Goal: Communication & Community: Answer question/provide support

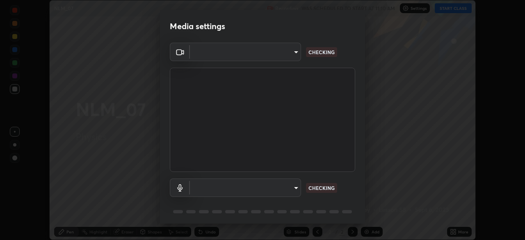
scroll to position [240, 525]
type input "23008043d16b3f933f5d29e9b3769097a1661712bf7e9030f0d00f953f479f19"
click at [293, 183] on body "Erase all NLM_07 Recording WAS SCHEDULED TO START AT 11:10 AM Settings START CL…" at bounding box center [262, 120] width 525 height 240
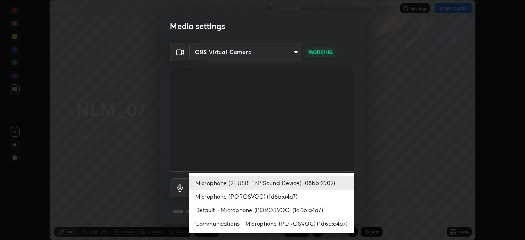
click at [222, 221] on li "Communications - Microphone (POROSVOC) (1d6b:a4a7)" at bounding box center [272, 224] width 166 height 14
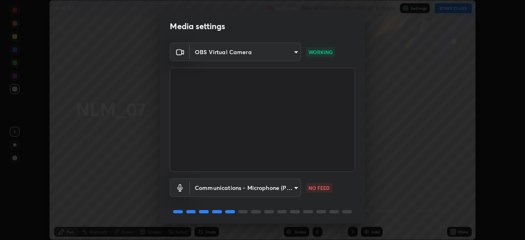
click at [209, 190] on body "Erase all NLM_07 Recording WAS SCHEDULED TO START AT 11:10 AM Settings START CL…" at bounding box center [262, 120] width 525 height 240
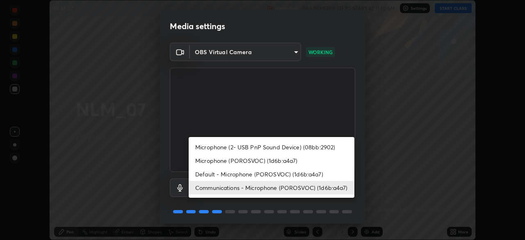
click at [212, 152] on li "Microphone (2- USB PnP Sound Device) (08bb:2902)" at bounding box center [272, 147] width 166 height 14
type input "ce8bbd661dce354a58a25af5271b3c1bd1d853cc8608d8e3321a5e34fd7f7726"
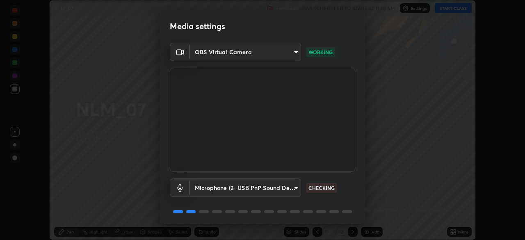
scroll to position [29, 0]
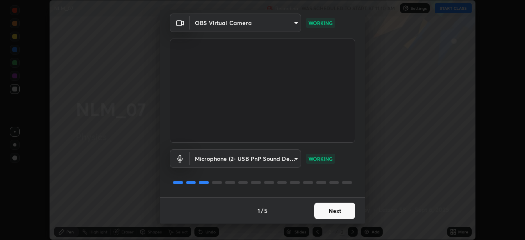
click at [318, 206] on button "Next" at bounding box center [334, 211] width 41 height 16
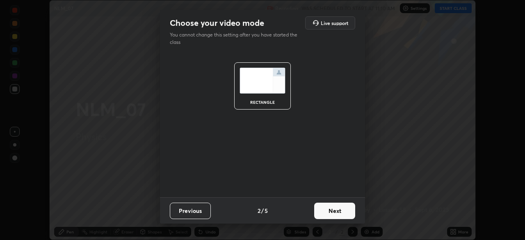
click at [319, 207] on button "Next" at bounding box center [334, 211] width 41 height 16
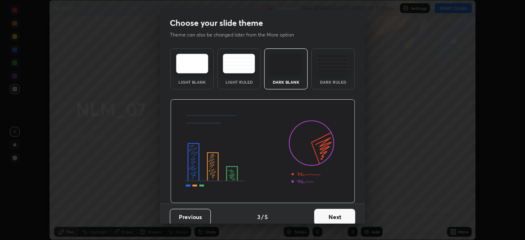
scroll to position [6, 0]
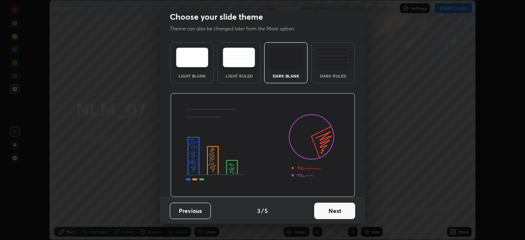
click at [329, 211] on button "Next" at bounding box center [334, 211] width 41 height 16
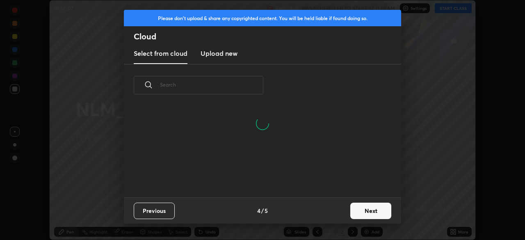
click at [354, 205] on button "Next" at bounding box center [370, 211] width 41 height 16
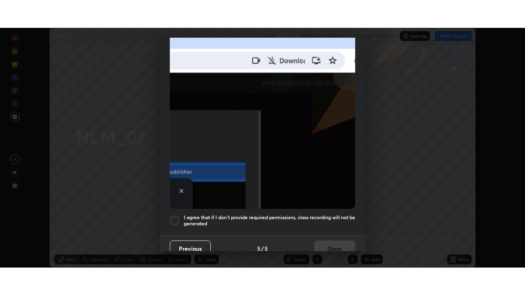
scroll to position [197, 0]
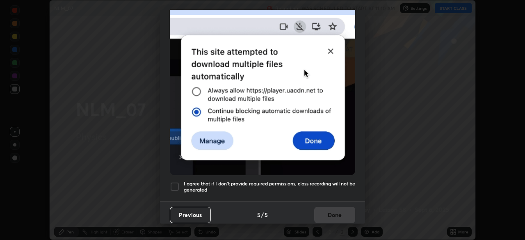
click at [174, 182] on div at bounding box center [175, 187] width 10 height 10
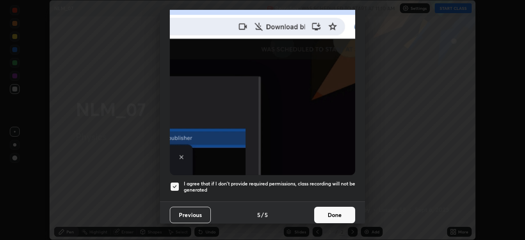
click at [321, 210] on button "Done" at bounding box center [334, 215] width 41 height 16
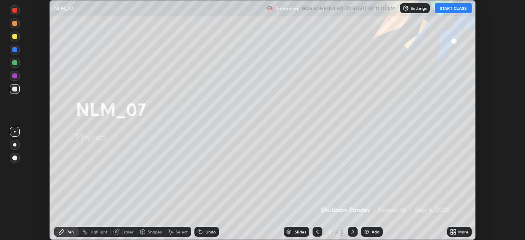
click at [441, 10] on button "START CLASS" at bounding box center [453, 8] width 37 height 10
click at [455, 230] on icon at bounding box center [455, 230] width 2 height 2
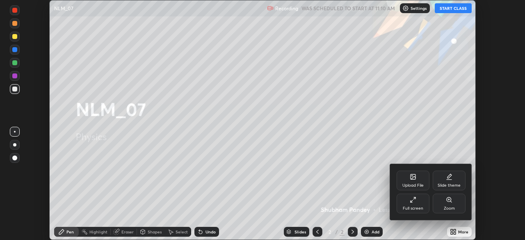
click at [416, 201] on icon at bounding box center [413, 200] width 7 height 7
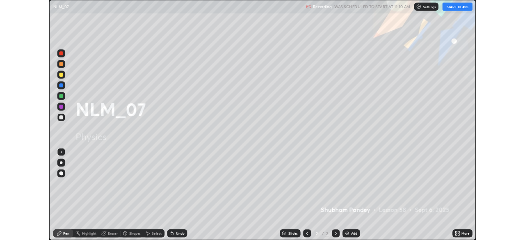
scroll to position [295, 525]
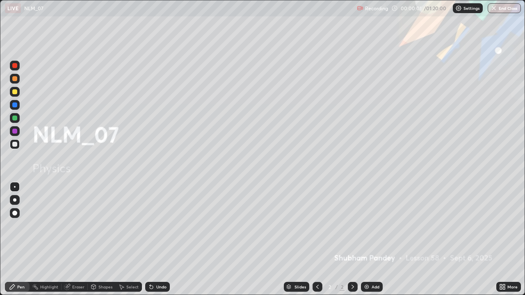
click at [15, 92] on div at bounding box center [14, 91] width 5 height 5
click at [14, 199] on div at bounding box center [14, 200] width 3 height 3
click at [369, 240] on img at bounding box center [366, 287] width 7 height 7
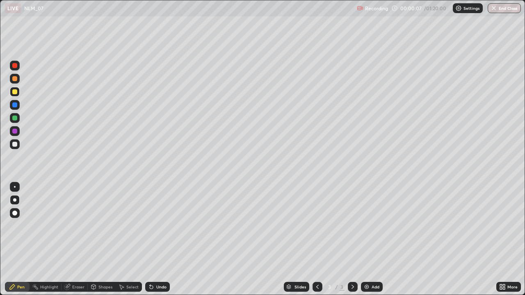
click at [108, 240] on div "Shapes" at bounding box center [102, 287] width 28 height 10
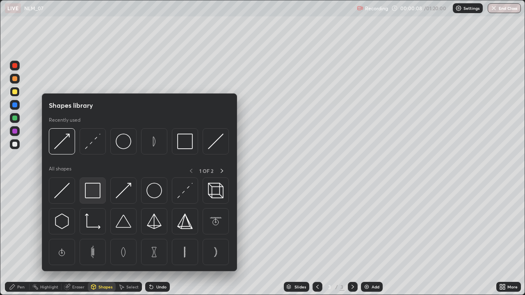
click at [94, 189] on img at bounding box center [93, 191] width 16 height 16
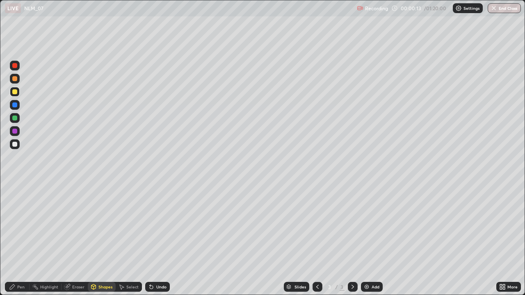
click at [23, 240] on div "Pen" at bounding box center [20, 287] width 7 height 4
click at [16, 144] on div at bounding box center [14, 144] width 5 height 5
click at [15, 91] on div at bounding box center [14, 91] width 5 height 5
click at [18, 144] on div at bounding box center [15, 144] width 10 height 10
click at [158, 240] on div "Undo" at bounding box center [161, 287] width 10 height 4
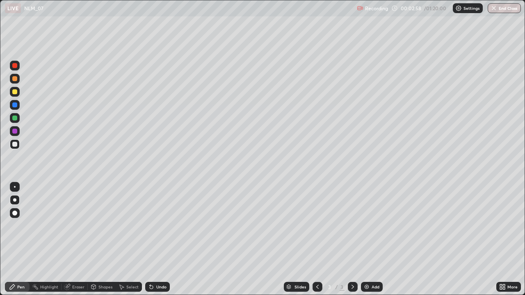
click at [10, 120] on div at bounding box center [15, 118] width 10 height 10
click at [155, 240] on div "Undo" at bounding box center [157, 287] width 25 height 10
click at [14, 68] on div at bounding box center [14, 65] width 5 height 5
click at [15, 144] on div at bounding box center [14, 144] width 5 height 5
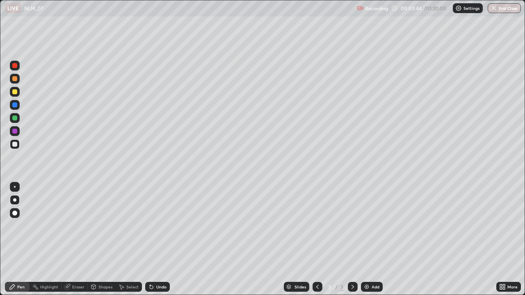
click at [160, 240] on div "Undo" at bounding box center [161, 287] width 10 height 4
click at [158, 240] on div "Undo" at bounding box center [157, 287] width 25 height 10
click at [155, 240] on div "Undo" at bounding box center [157, 287] width 25 height 10
click at [156, 240] on div "Undo" at bounding box center [161, 287] width 10 height 4
click at [17, 103] on div at bounding box center [14, 105] width 5 height 5
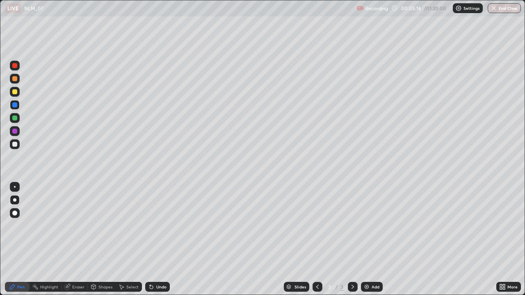
click at [14, 144] on div at bounding box center [14, 144] width 5 height 5
click at [15, 131] on div at bounding box center [14, 131] width 5 height 5
click at [15, 144] on div at bounding box center [14, 144] width 5 height 5
click at [372, 240] on div "Add" at bounding box center [372, 287] width 22 height 10
click at [160, 240] on div "Undo" at bounding box center [161, 287] width 10 height 4
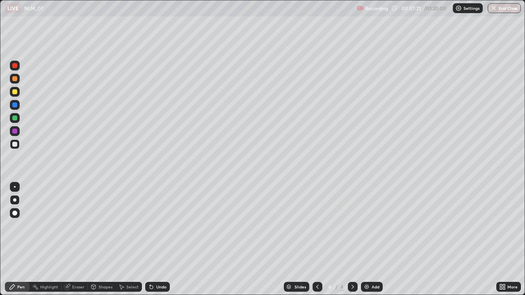
click at [16, 93] on div at bounding box center [14, 91] width 5 height 5
click at [156, 240] on div "Undo" at bounding box center [161, 287] width 10 height 4
click at [108, 240] on div "Shapes" at bounding box center [105, 287] width 14 height 4
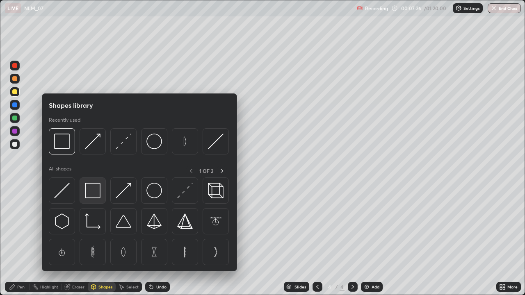
click at [89, 187] on img at bounding box center [93, 191] width 16 height 16
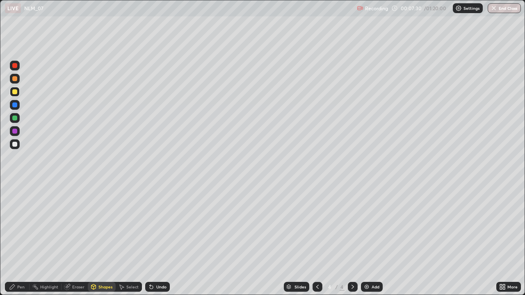
click at [14, 144] on div at bounding box center [14, 144] width 5 height 5
click at [21, 240] on div "Pen" at bounding box center [20, 287] width 7 height 4
click at [16, 94] on div at bounding box center [14, 91] width 5 height 5
click at [11, 145] on div at bounding box center [15, 144] width 10 height 10
click at [14, 78] on div at bounding box center [14, 78] width 5 height 5
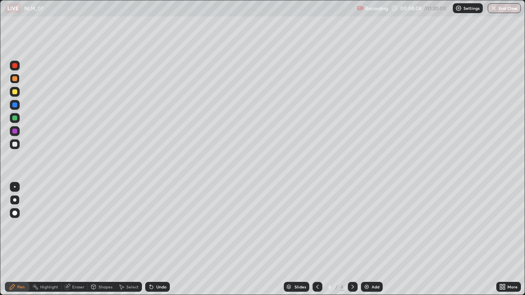
click at [13, 66] on div at bounding box center [14, 65] width 5 height 5
click at [15, 144] on div at bounding box center [14, 144] width 5 height 5
click at [157, 240] on div "Undo" at bounding box center [161, 287] width 10 height 4
click at [160, 240] on div "Undo" at bounding box center [157, 287] width 25 height 10
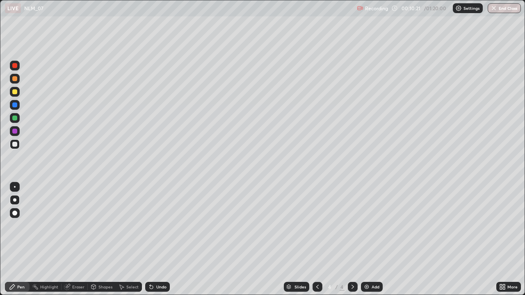
click at [158, 240] on div "Undo" at bounding box center [157, 287] width 25 height 10
click at [159, 240] on div "Undo" at bounding box center [157, 287] width 25 height 10
click at [15, 64] on div at bounding box center [14, 65] width 5 height 5
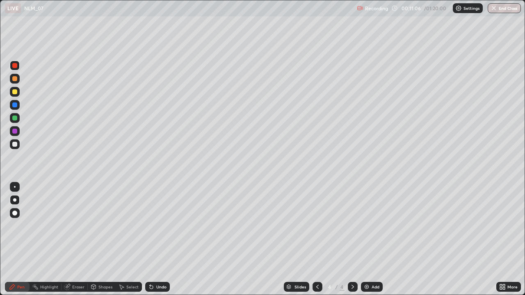
click at [15, 144] on div at bounding box center [14, 144] width 5 height 5
click at [162, 240] on div "Undo" at bounding box center [157, 287] width 25 height 10
click at [160, 240] on div "Undo" at bounding box center [161, 287] width 10 height 4
click at [158, 240] on div "Undo" at bounding box center [161, 287] width 10 height 4
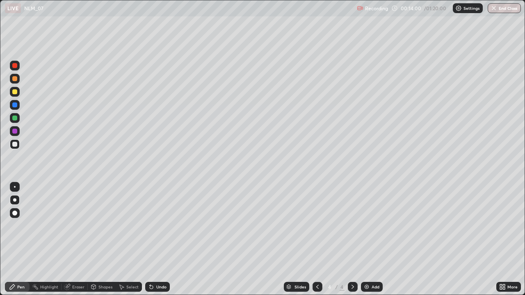
click at [368, 240] on img at bounding box center [366, 287] width 7 height 7
click at [14, 93] on div at bounding box center [14, 91] width 5 height 5
click at [105, 240] on div "Shapes" at bounding box center [105, 287] width 14 height 4
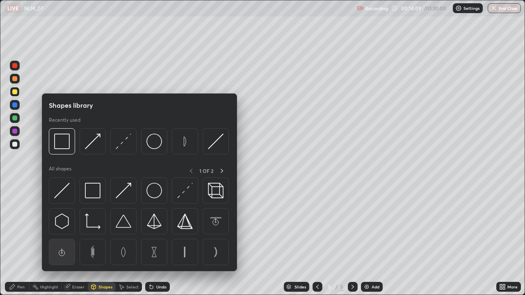
click at [68, 240] on img at bounding box center [62, 253] width 16 height 16
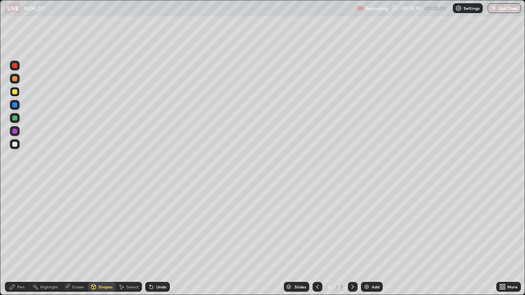
click at [101, 240] on div "Shapes" at bounding box center [105, 287] width 14 height 4
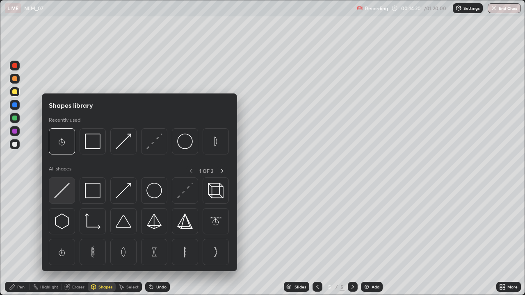
click at [66, 190] on img at bounding box center [62, 191] width 16 height 16
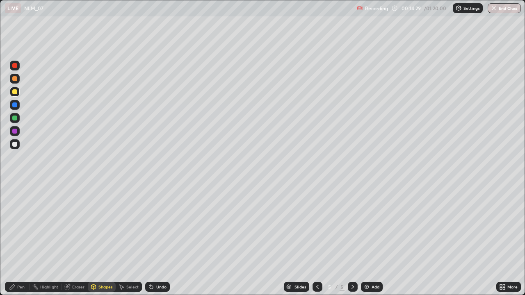
click at [15, 240] on icon at bounding box center [12, 287] width 7 height 7
click at [12, 142] on div at bounding box center [15, 144] width 10 height 10
click at [158, 240] on div "Undo" at bounding box center [161, 287] width 10 height 4
click at [16, 93] on div at bounding box center [14, 91] width 5 height 5
click at [18, 144] on div at bounding box center [15, 144] width 10 height 10
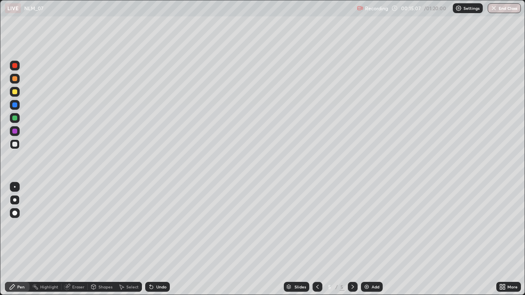
click at [15, 94] on div at bounding box center [14, 91] width 5 height 5
click at [13, 144] on div at bounding box center [14, 144] width 5 height 5
click at [17, 145] on div at bounding box center [14, 144] width 5 height 5
click at [313, 240] on div at bounding box center [318, 287] width 10 height 10
click at [317, 240] on icon at bounding box center [317, 287] width 7 height 7
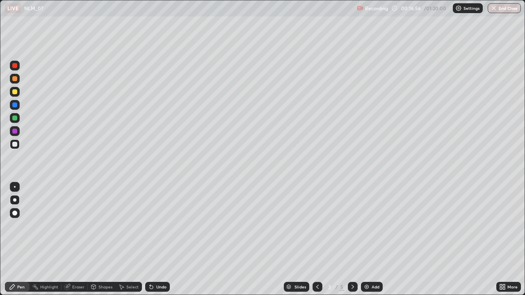
click at [353, 240] on icon at bounding box center [353, 287] width 7 height 7
click at [348, 240] on div at bounding box center [353, 287] width 10 height 10
click at [377, 240] on div "Add" at bounding box center [376, 287] width 8 height 4
click at [14, 95] on div at bounding box center [15, 92] width 10 height 10
click at [12, 140] on div at bounding box center [15, 144] width 10 height 10
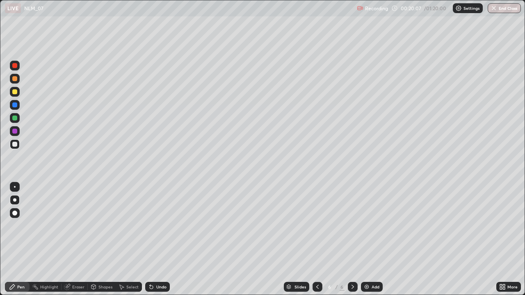
click at [159, 240] on div "Undo" at bounding box center [157, 287] width 25 height 10
click at [155, 240] on div "Undo" at bounding box center [157, 287] width 25 height 10
click at [15, 146] on div at bounding box center [14, 144] width 5 height 5
click at [12, 93] on div at bounding box center [14, 91] width 5 height 5
click at [14, 144] on div at bounding box center [14, 144] width 5 height 5
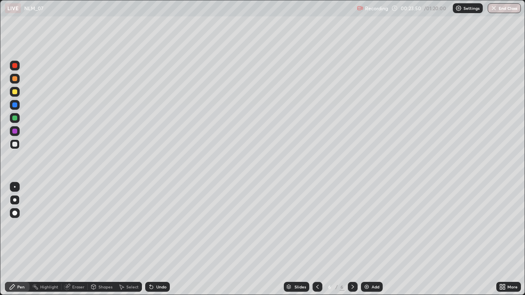
click at [14, 66] on div at bounding box center [14, 65] width 5 height 5
click at [15, 144] on div at bounding box center [14, 144] width 5 height 5
click at [157, 240] on div "Undo" at bounding box center [161, 287] width 10 height 4
click at [155, 240] on div "Undo" at bounding box center [157, 287] width 25 height 10
click at [154, 240] on div "Undo" at bounding box center [157, 287] width 25 height 10
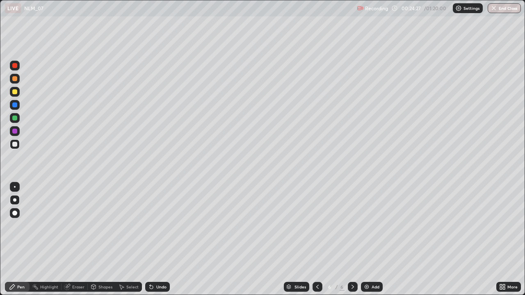
click at [151, 240] on icon at bounding box center [151, 287] width 3 height 3
click at [379, 240] on div "Add" at bounding box center [372, 287] width 22 height 10
click at [16, 96] on div at bounding box center [15, 92] width 10 height 10
click at [15, 145] on div at bounding box center [14, 144] width 5 height 5
click at [15, 144] on div at bounding box center [14, 144] width 5 height 5
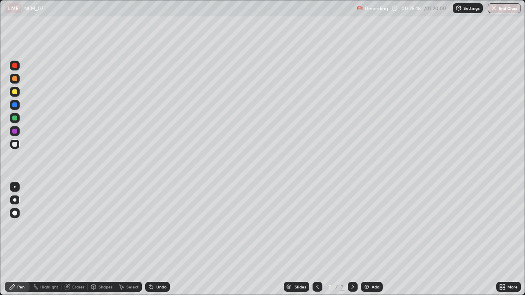
click at [16, 94] on div at bounding box center [14, 91] width 5 height 5
click at [18, 146] on div at bounding box center [15, 144] width 10 height 10
click at [15, 77] on div at bounding box center [14, 78] width 5 height 5
click at [18, 81] on div at bounding box center [15, 79] width 10 height 10
click at [74, 240] on div "Eraser" at bounding box center [78, 287] width 12 height 4
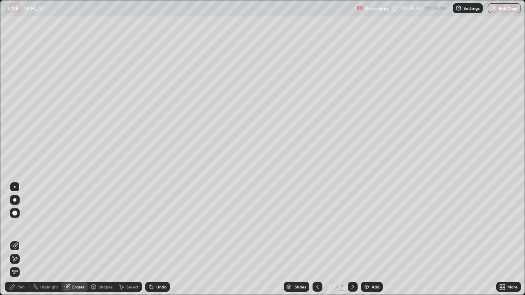
click at [21, 240] on div "Pen" at bounding box center [20, 287] width 7 height 4
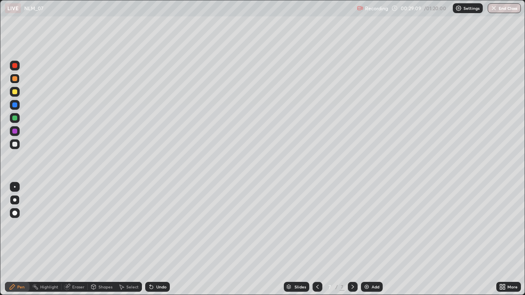
click at [14, 140] on div at bounding box center [15, 144] width 10 height 10
click at [15, 66] on div at bounding box center [14, 65] width 5 height 5
click at [14, 143] on div at bounding box center [14, 144] width 5 height 5
click at [378, 240] on div "Add" at bounding box center [376, 287] width 8 height 4
click at [16, 96] on div at bounding box center [15, 92] width 10 height 10
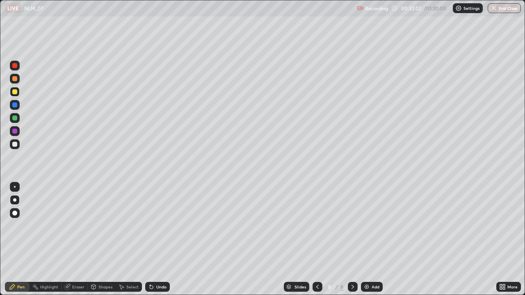
click at [101, 240] on div "Shapes" at bounding box center [105, 287] width 14 height 4
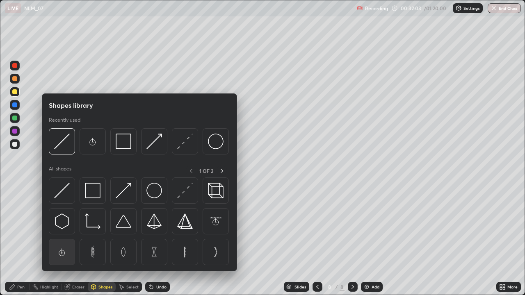
click at [62, 240] on img at bounding box center [62, 253] width 16 height 16
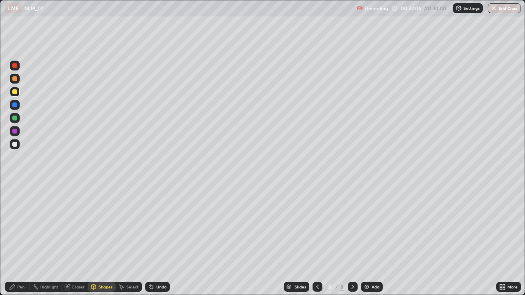
click at [16, 144] on div at bounding box center [14, 144] width 5 height 5
click at [158, 240] on div "Undo" at bounding box center [161, 287] width 10 height 4
click at [20, 240] on div "Pen" at bounding box center [17, 287] width 25 height 10
click at [15, 95] on div at bounding box center [15, 92] width 10 height 10
click at [15, 140] on div at bounding box center [15, 144] width 10 height 10
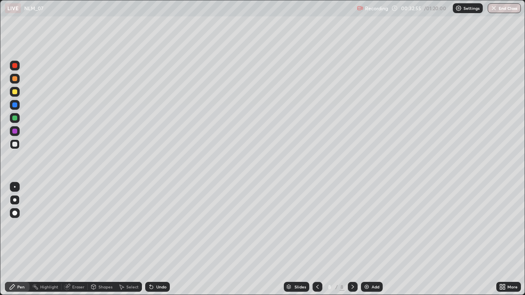
click at [14, 93] on div at bounding box center [14, 91] width 5 height 5
click at [14, 141] on div at bounding box center [15, 144] width 10 height 10
click at [12, 66] on div at bounding box center [14, 65] width 5 height 5
click at [17, 143] on div at bounding box center [14, 144] width 5 height 5
click at [156, 240] on div "Undo" at bounding box center [161, 287] width 10 height 4
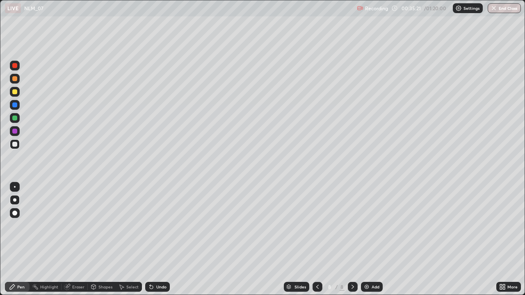
click at [14, 145] on div at bounding box center [14, 144] width 5 height 5
click at [100, 240] on div "Shapes" at bounding box center [105, 287] width 14 height 4
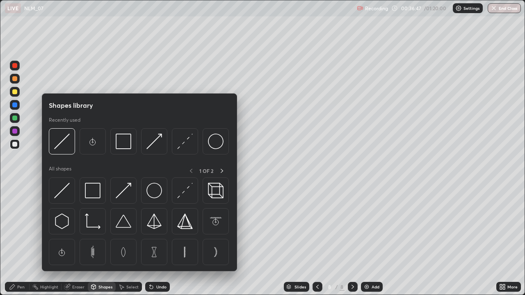
click at [129, 240] on div "Select" at bounding box center [132, 287] width 12 height 4
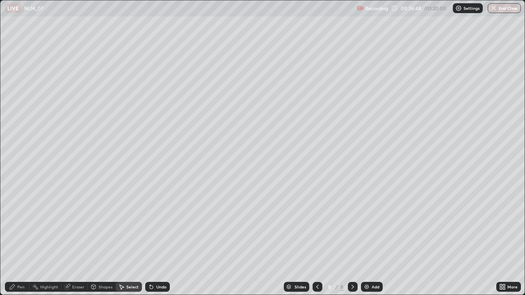
click at [76, 240] on div "Eraser" at bounding box center [78, 287] width 12 height 4
click at [18, 240] on div "Pen" at bounding box center [17, 287] width 25 height 10
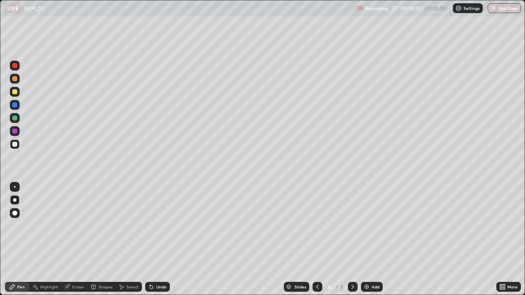
click at [374, 240] on div "Add" at bounding box center [376, 287] width 8 height 4
click at [16, 89] on div at bounding box center [15, 92] width 10 height 10
click at [14, 146] on div at bounding box center [14, 144] width 5 height 5
click at [368, 240] on img at bounding box center [366, 287] width 7 height 7
click at [18, 94] on div at bounding box center [15, 92] width 10 height 10
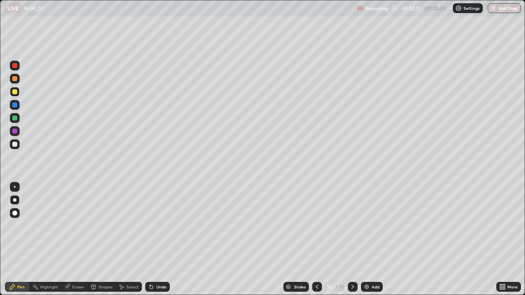
click at [14, 92] on div at bounding box center [14, 91] width 5 height 5
click at [12, 144] on div at bounding box center [15, 144] width 10 height 10
click at [14, 91] on div at bounding box center [14, 91] width 5 height 5
click at [14, 117] on div at bounding box center [14, 118] width 5 height 5
click at [15, 66] on div at bounding box center [14, 65] width 5 height 5
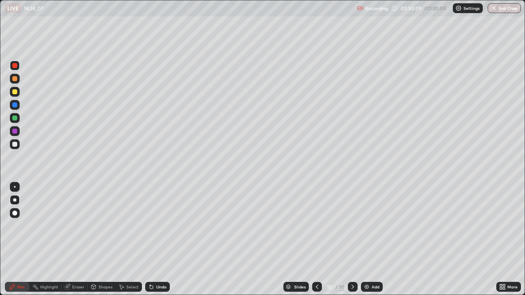
click at [14, 119] on div at bounding box center [14, 118] width 5 height 5
click at [16, 145] on div at bounding box center [14, 144] width 5 height 5
click at [16, 146] on div at bounding box center [14, 144] width 5 height 5
click at [15, 119] on div at bounding box center [14, 118] width 5 height 5
click at [16, 90] on div at bounding box center [14, 91] width 5 height 5
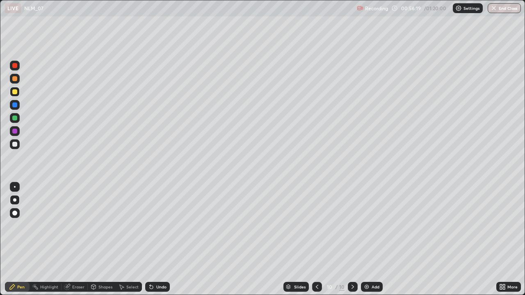
click at [15, 64] on div at bounding box center [14, 65] width 5 height 5
click at [19, 146] on div at bounding box center [15, 144] width 10 height 10
click at [16, 119] on div at bounding box center [14, 118] width 5 height 5
click at [162, 240] on div "Undo" at bounding box center [161, 287] width 10 height 4
click at [156, 240] on div "Undo" at bounding box center [161, 287] width 10 height 4
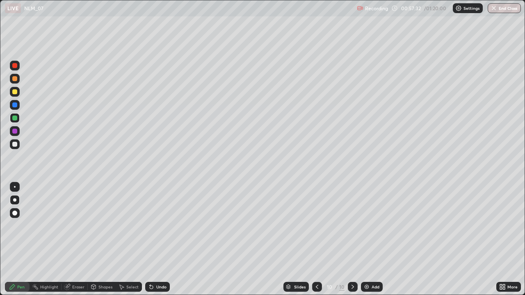
click at [15, 91] on div at bounding box center [14, 91] width 5 height 5
click at [11, 142] on div at bounding box center [15, 144] width 10 height 10
click at [380, 240] on div "Add" at bounding box center [372, 287] width 22 height 10
click at [17, 94] on div at bounding box center [15, 92] width 10 height 10
click at [17, 144] on div at bounding box center [14, 144] width 5 height 5
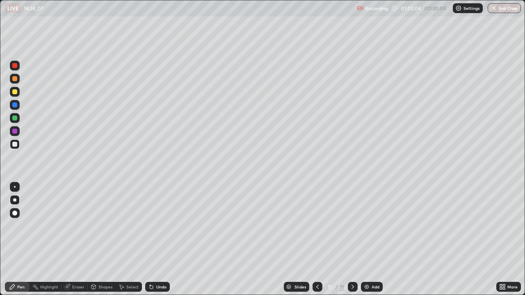
click at [16, 91] on div at bounding box center [14, 91] width 5 height 5
click at [15, 65] on div at bounding box center [14, 65] width 5 height 5
click at [16, 145] on div at bounding box center [14, 144] width 5 height 5
click at [15, 230] on div at bounding box center [14, 230] width 13 height 98
click at [377, 240] on div "Add" at bounding box center [376, 287] width 8 height 4
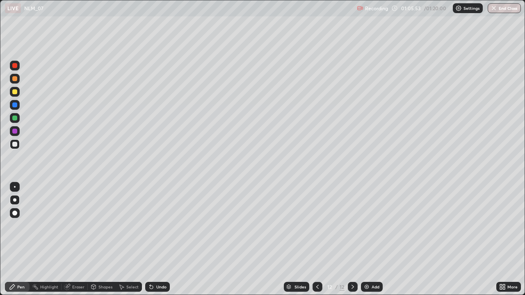
click at [16, 96] on div at bounding box center [15, 92] width 10 height 10
click at [15, 214] on div at bounding box center [14, 213] width 5 height 5
click at [14, 145] on div at bounding box center [14, 144] width 5 height 5
click at [15, 200] on div at bounding box center [14, 200] width 3 height 3
click at [13, 132] on div at bounding box center [14, 131] width 5 height 5
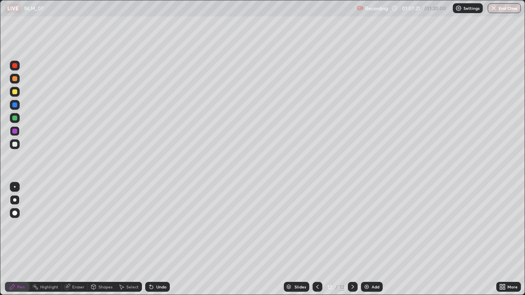
click at [17, 144] on div at bounding box center [14, 144] width 5 height 5
click at [153, 240] on div "Undo" at bounding box center [157, 287] width 25 height 10
click at [157, 240] on div "Undo" at bounding box center [161, 287] width 10 height 4
click at [504, 10] on button "End Class" at bounding box center [505, 8] width 32 height 10
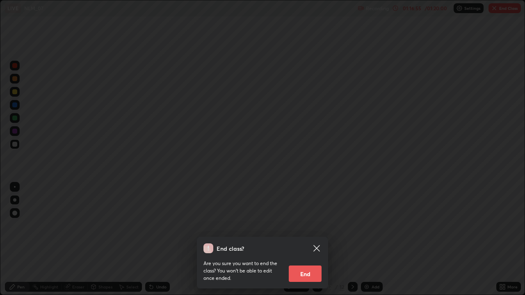
click at [310, 240] on button "End" at bounding box center [305, 274] width 33 height 16
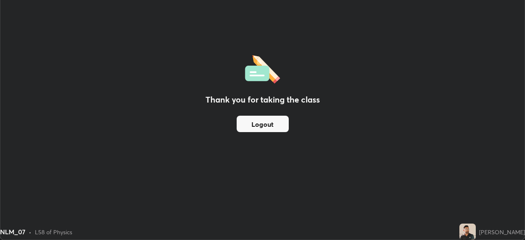
scroll to position [40785, 40500]
